Goal: Navigation & Orientation: Go to known website

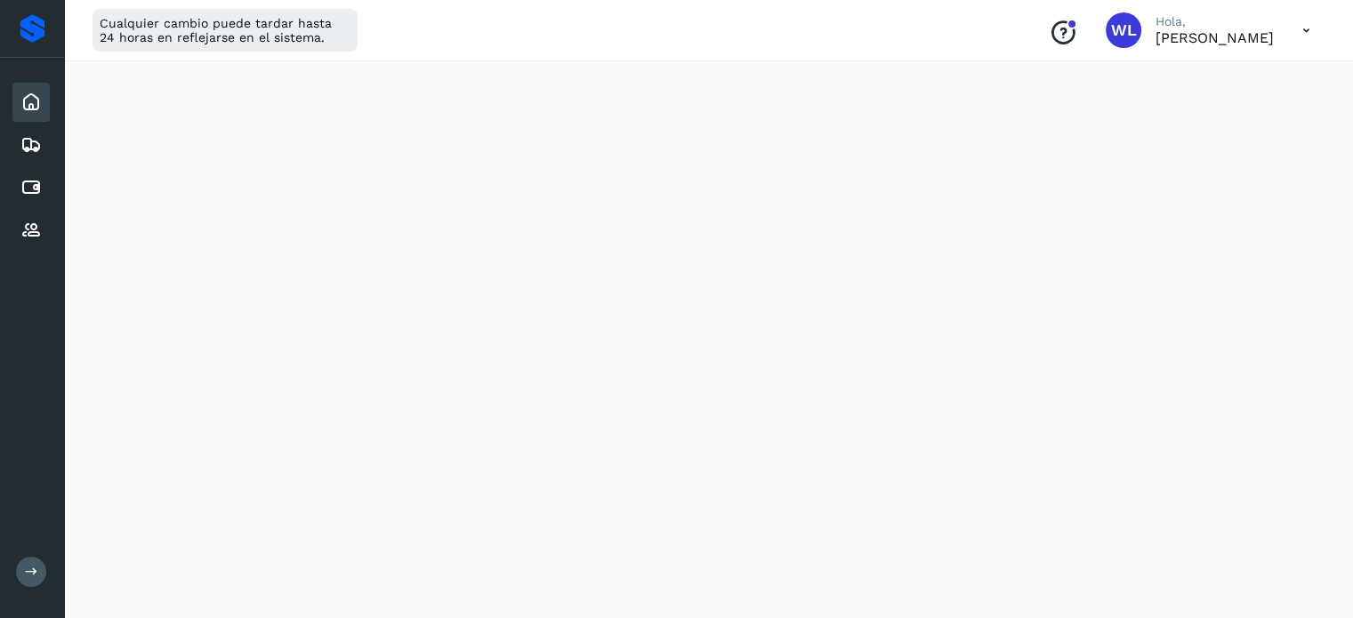
scroll to position [1102, 0]
